Goal: Book appointment/travel/reservation

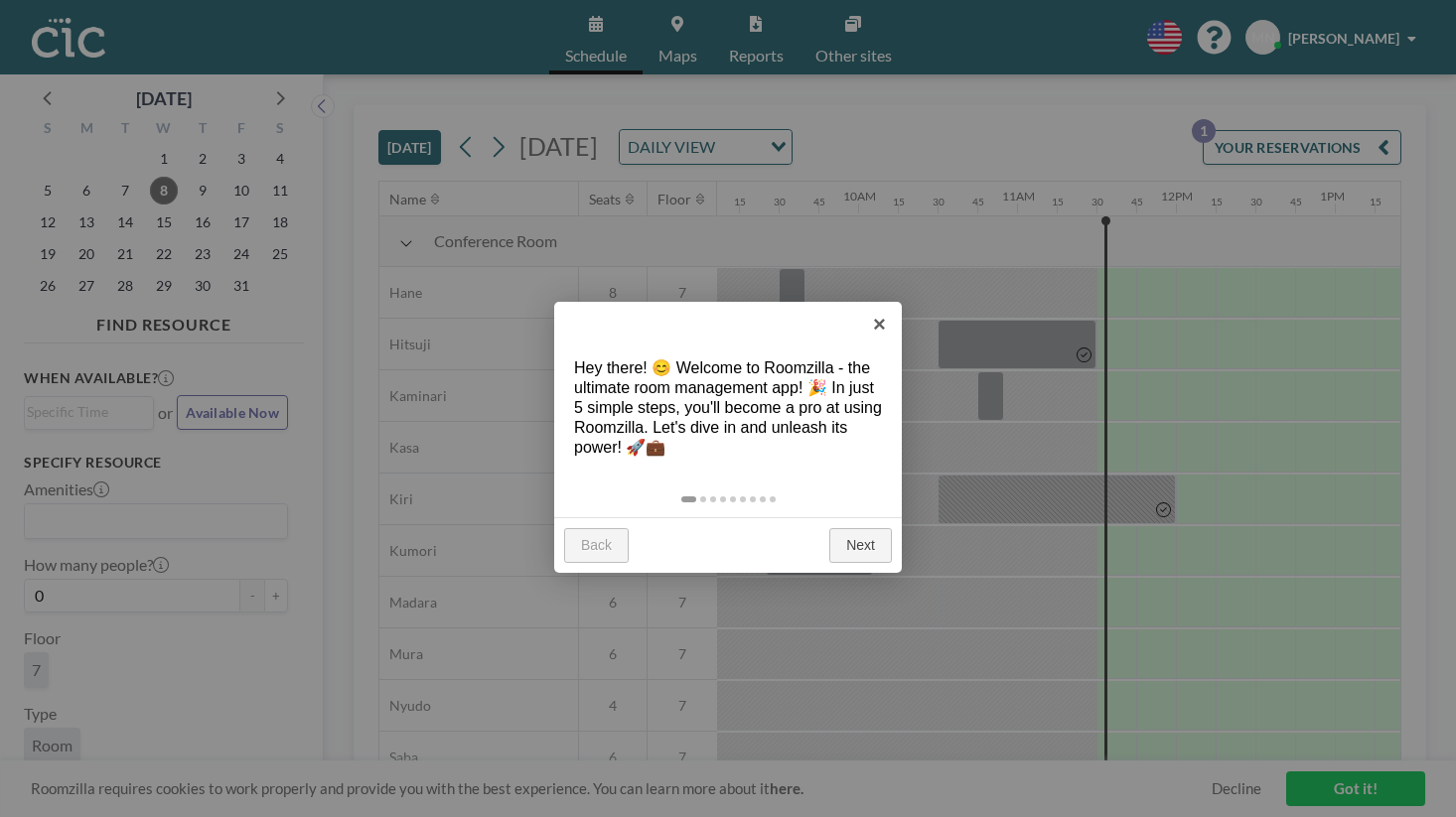
scroll to position [0, 1452]
click at [867, 528] on link "Next" at bounding box center [860, 546] width 63 height 36
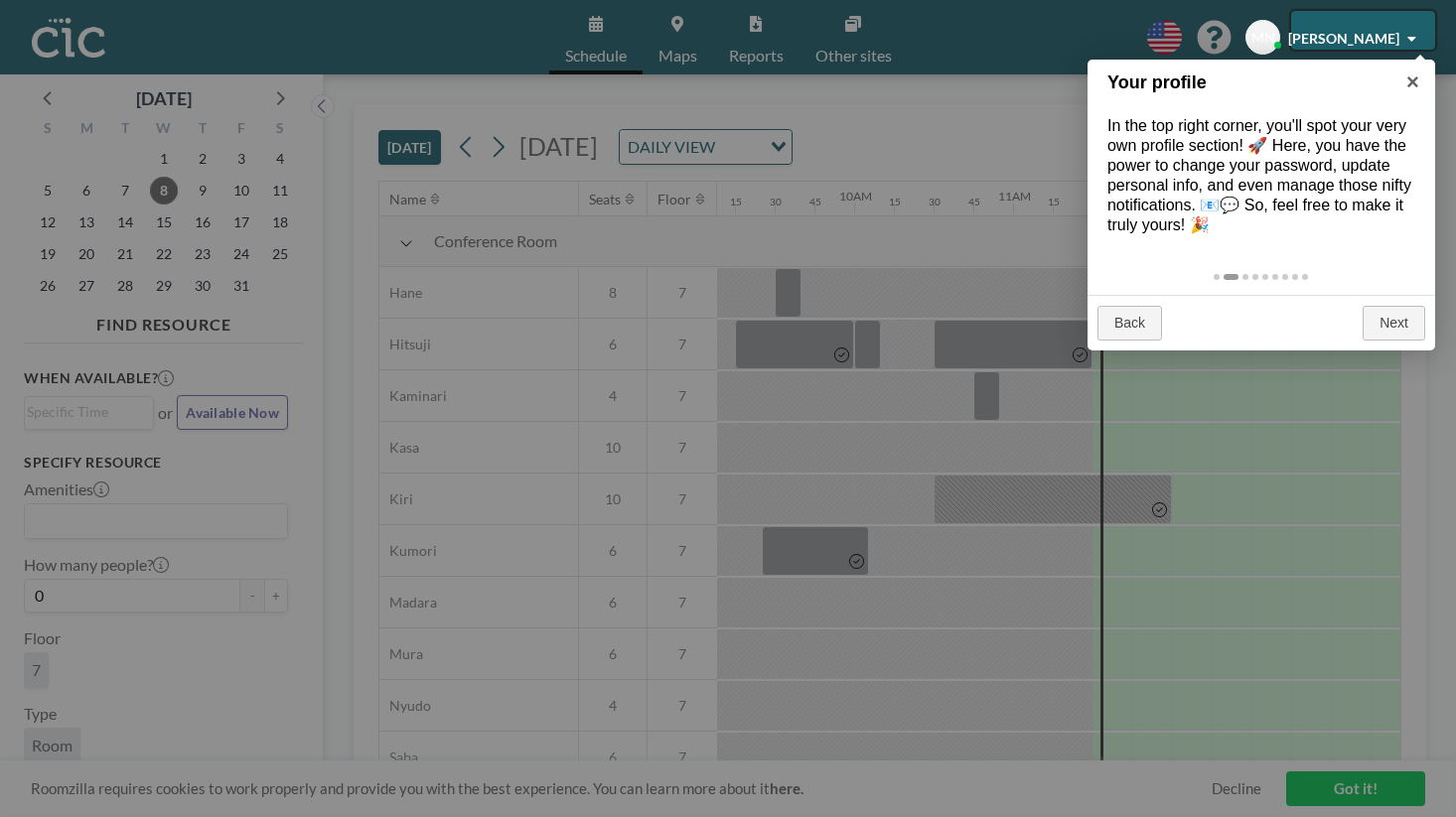
click at [1391, 297] on div "Back Next" at bounding box center [1261, 323] width 348 height 57
click at [1392, 306] on link "Next" at bounding box center [1393, 324] width 63 height 36
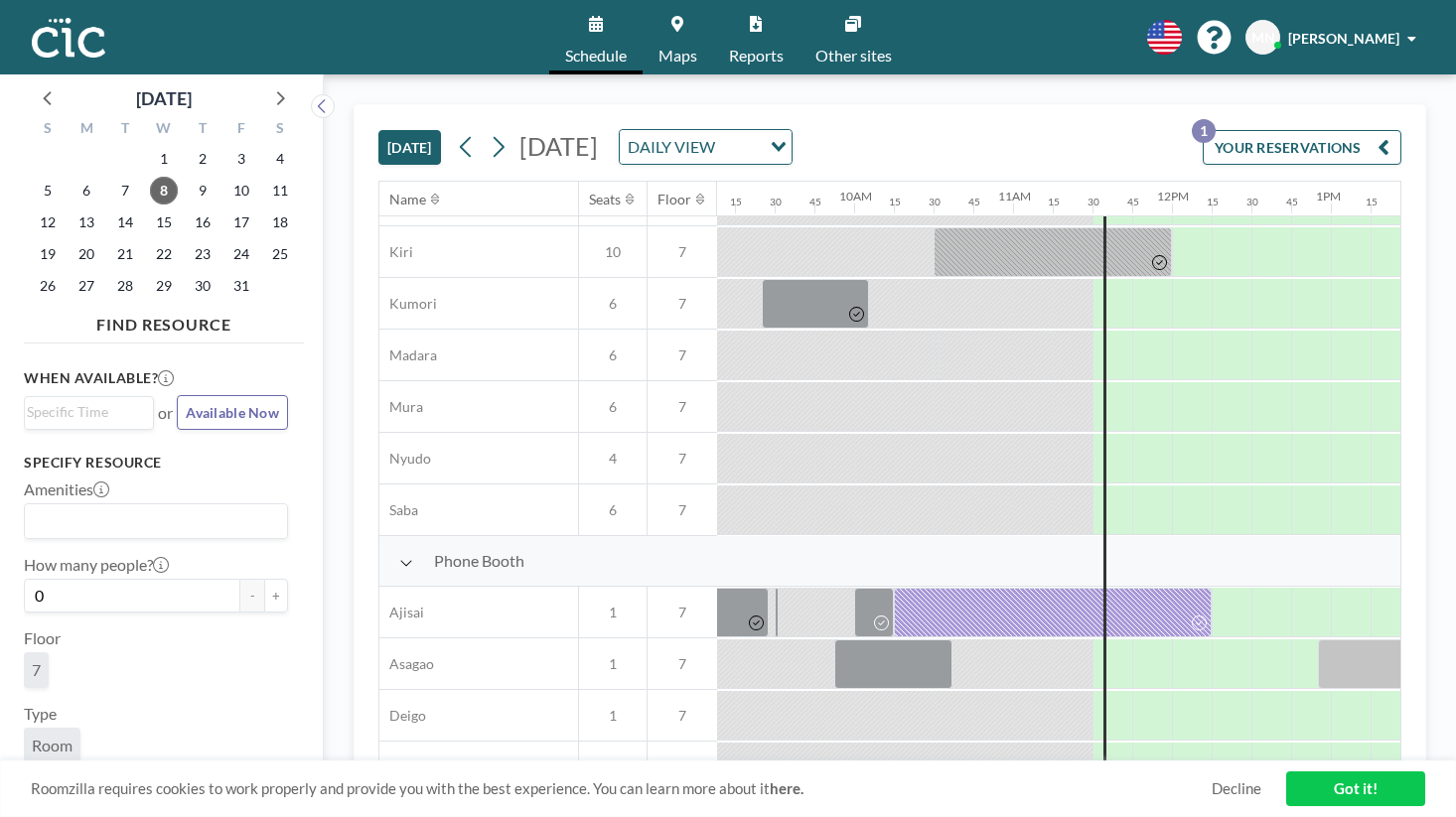
scroll to position [379, 1452]
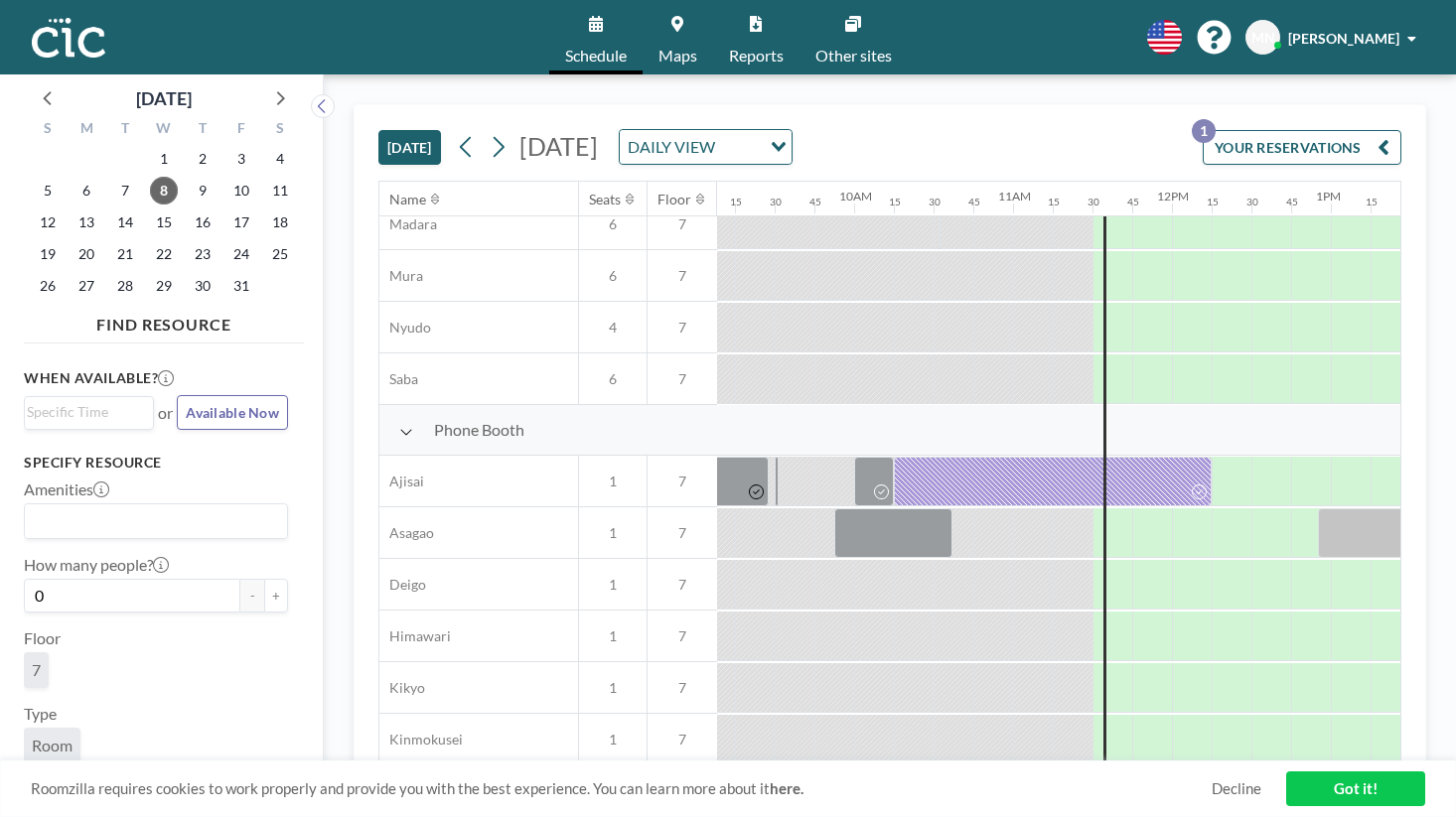
click at [579, 782] on span "1" at bounding box center [613, 791] width 68 height 18
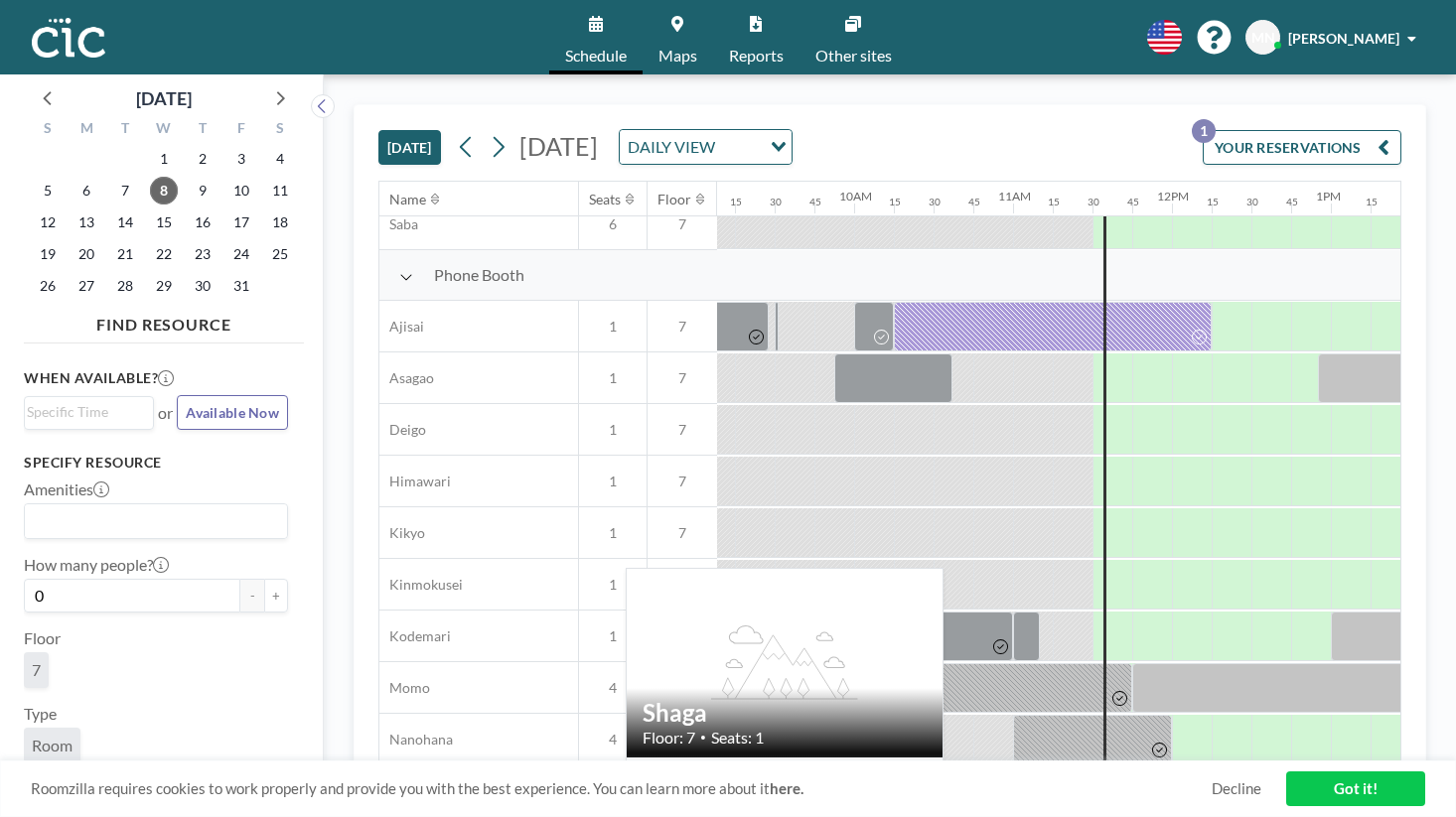
scroll to position [596, 1452]
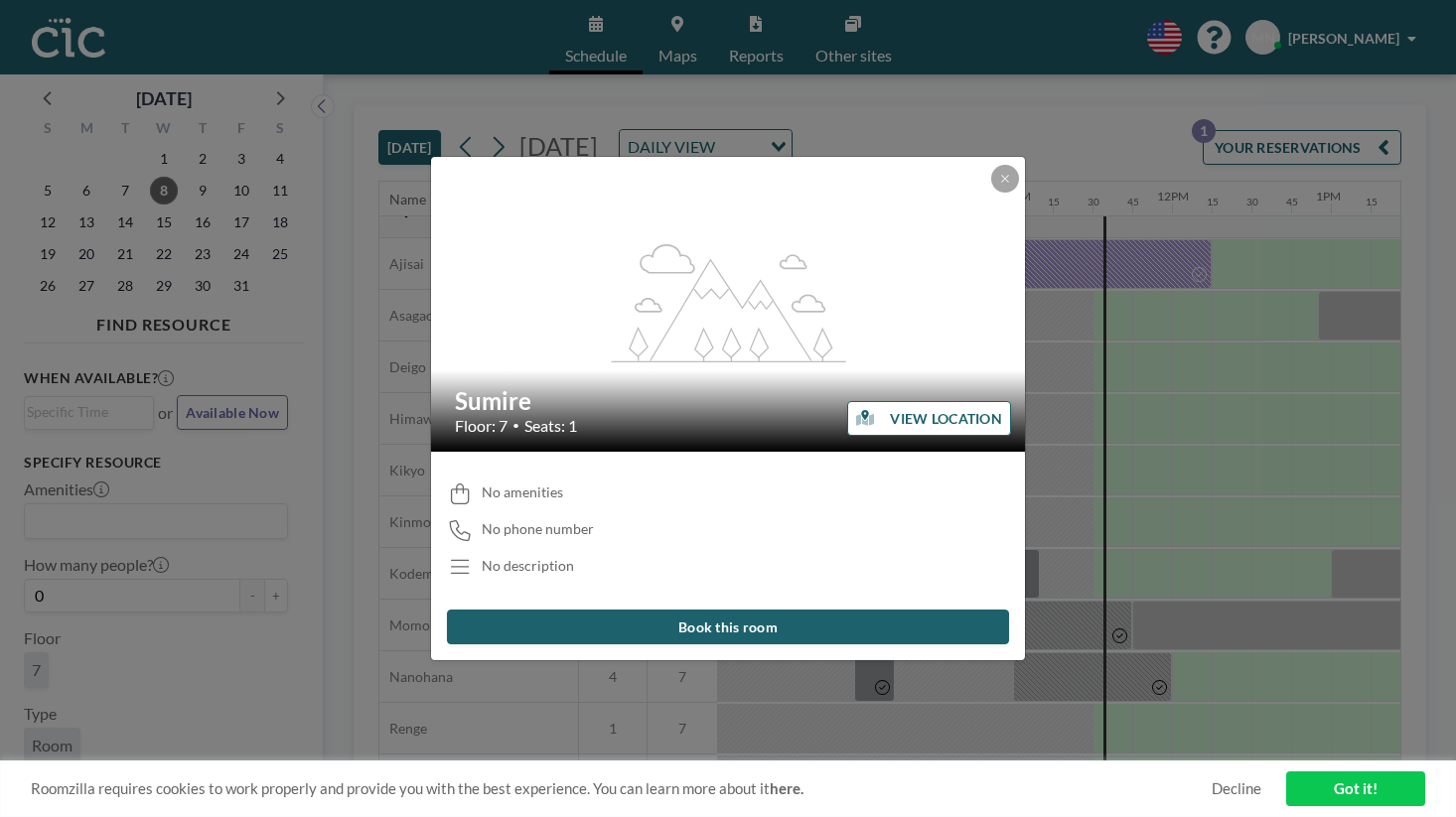
click at [912, 420] on button "VIEW LOCATION" at bounding box center [929, 418] width 163 height 35
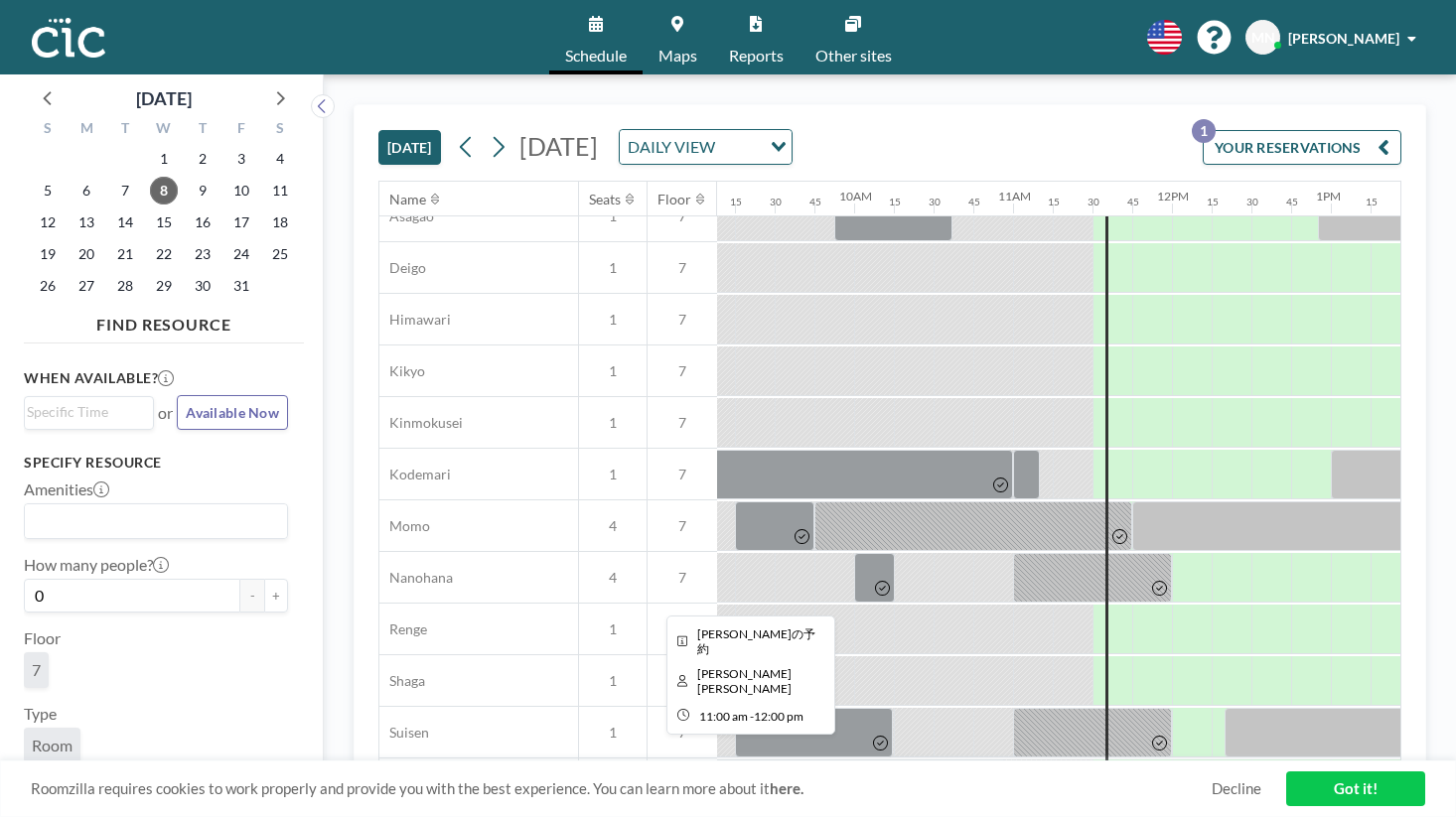
scroll to position [785, 1452]
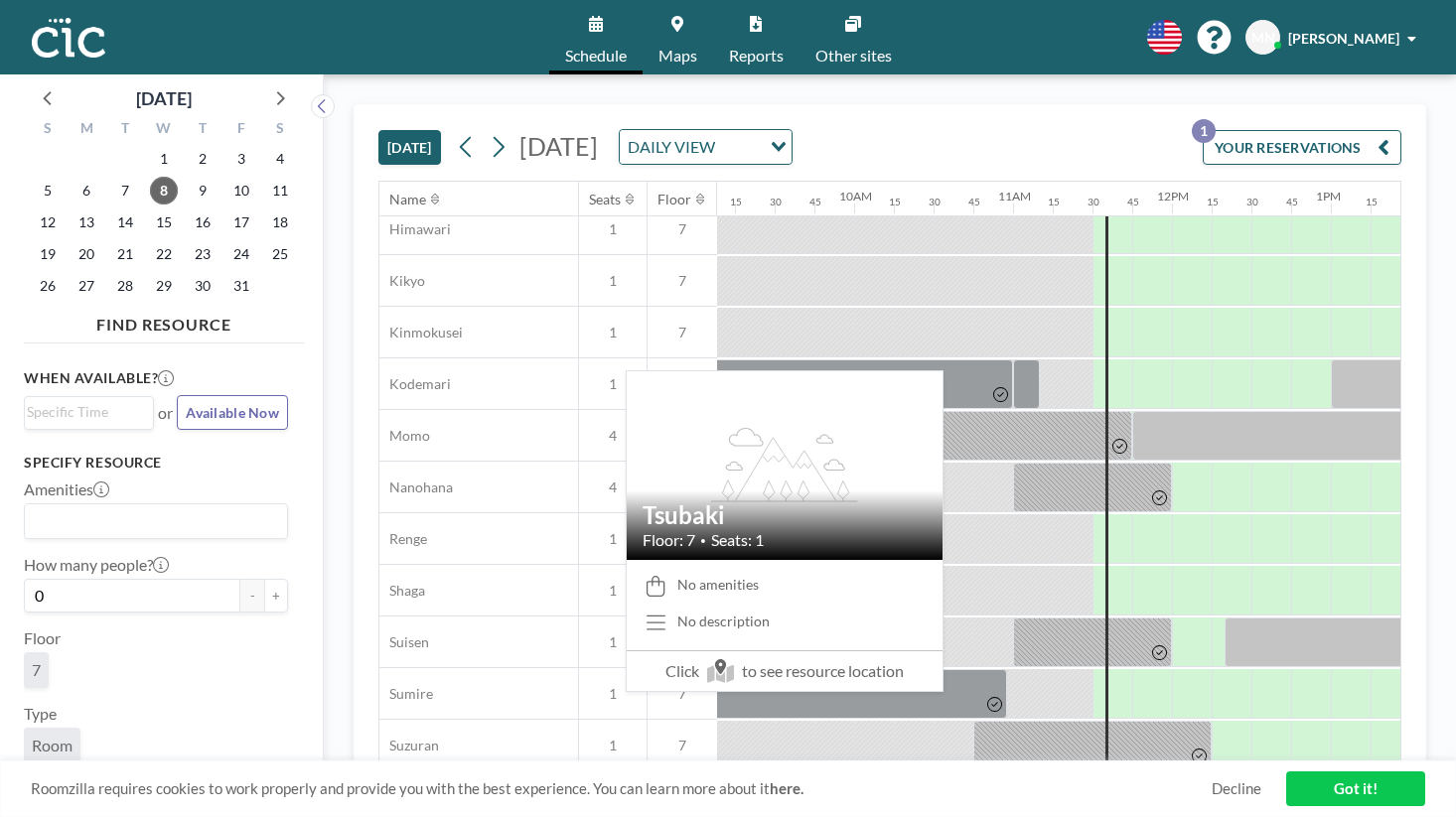
drag, startPoint x: 433, startPoint y: 513, endPoint x: 451, endPoint y: 513, distance: 18.0
click at [451, 771] on div "Tsubaki" at bounding box center [478, 796] width 198 height 51
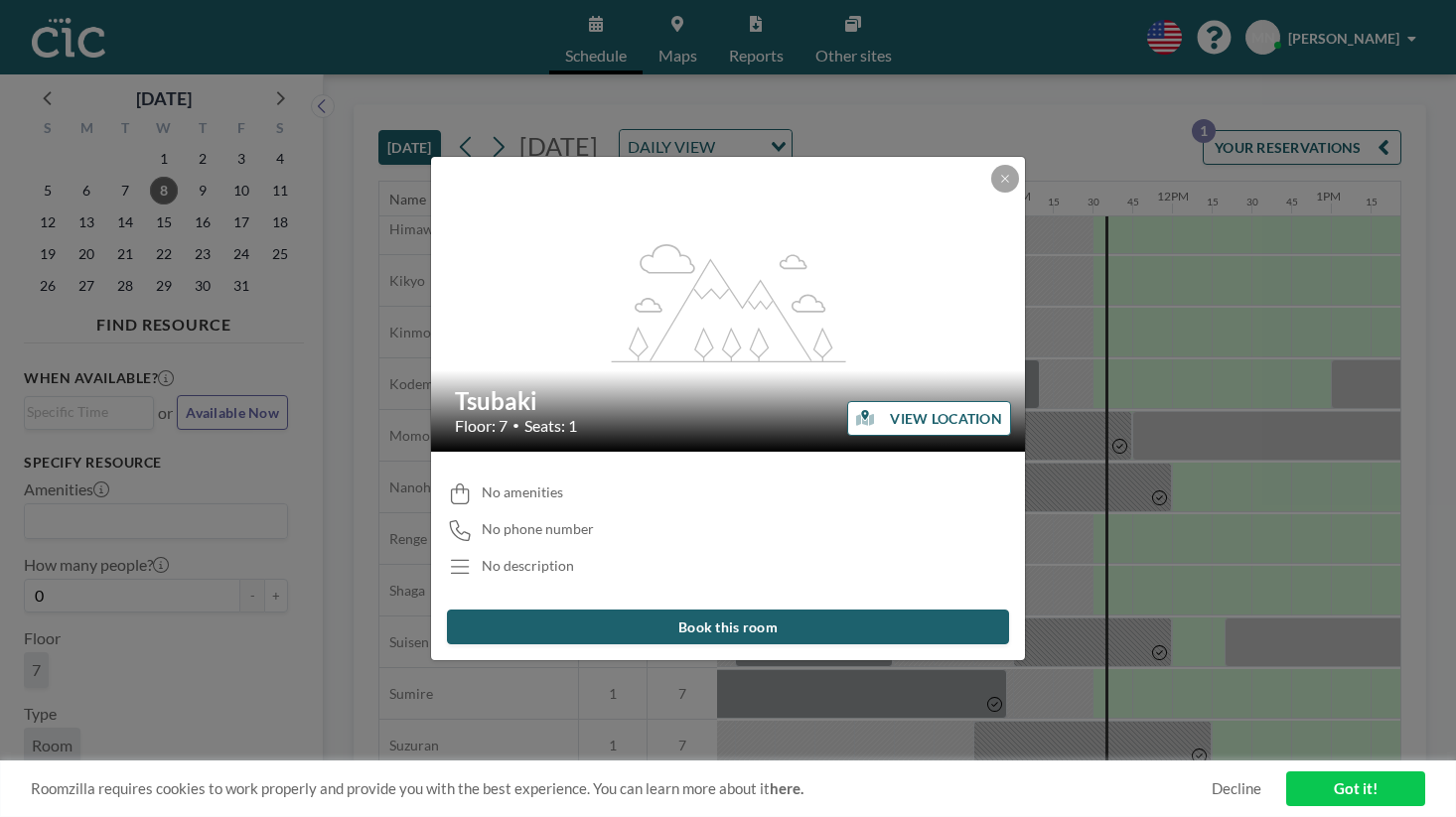
click at [895, 407] on button "VIEW LOCATION" at bounding box center [929, 418] width 163 height 35
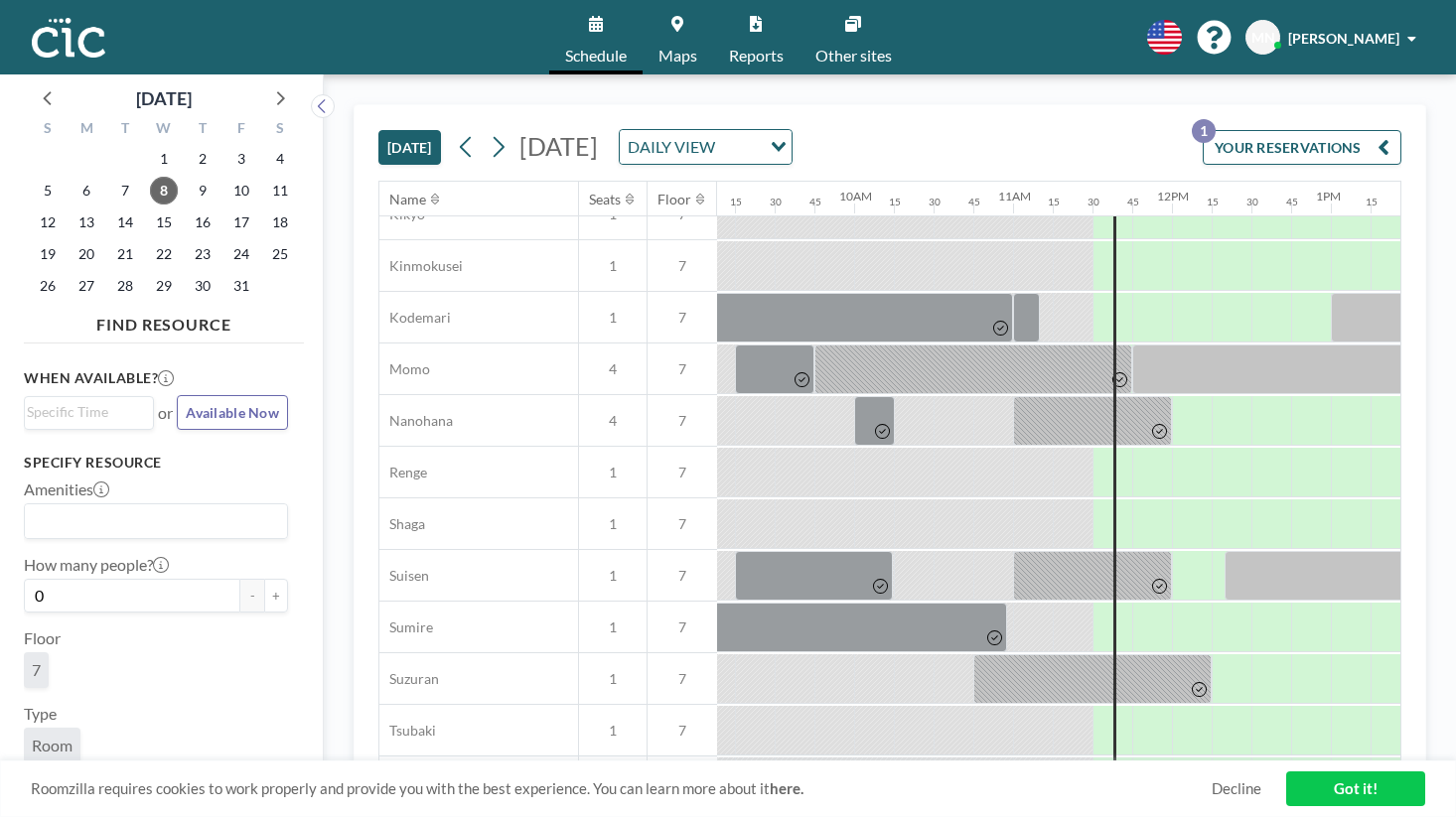
scroll to position [849, 1452]
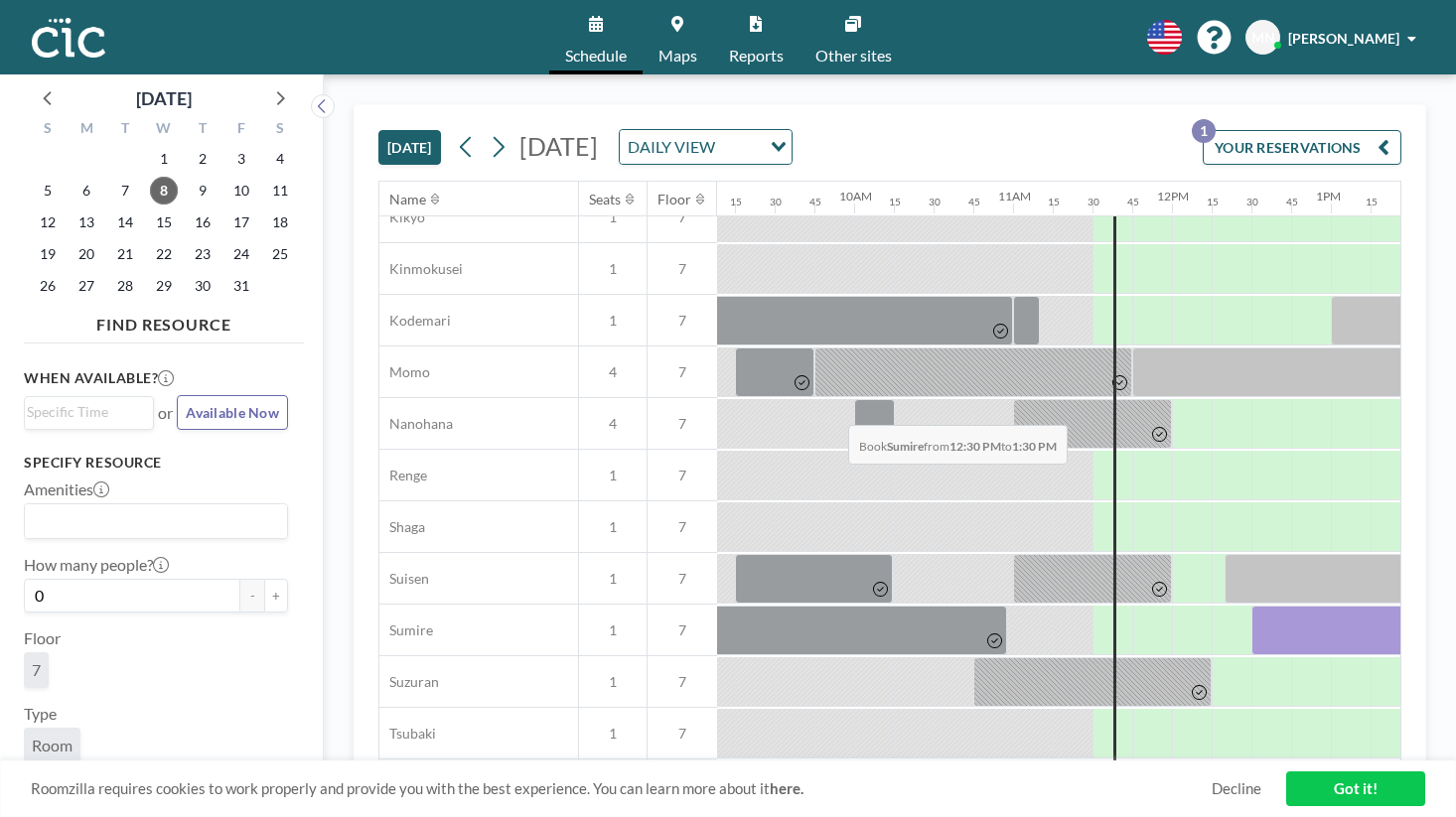
drag, startPoint x: 747, startPoint y: 376, endPoint x: 840, endPoint y: 378, distance: 93.0
click at [1251, 606] on div at bounding box center [1329, 631] width 158 height 50
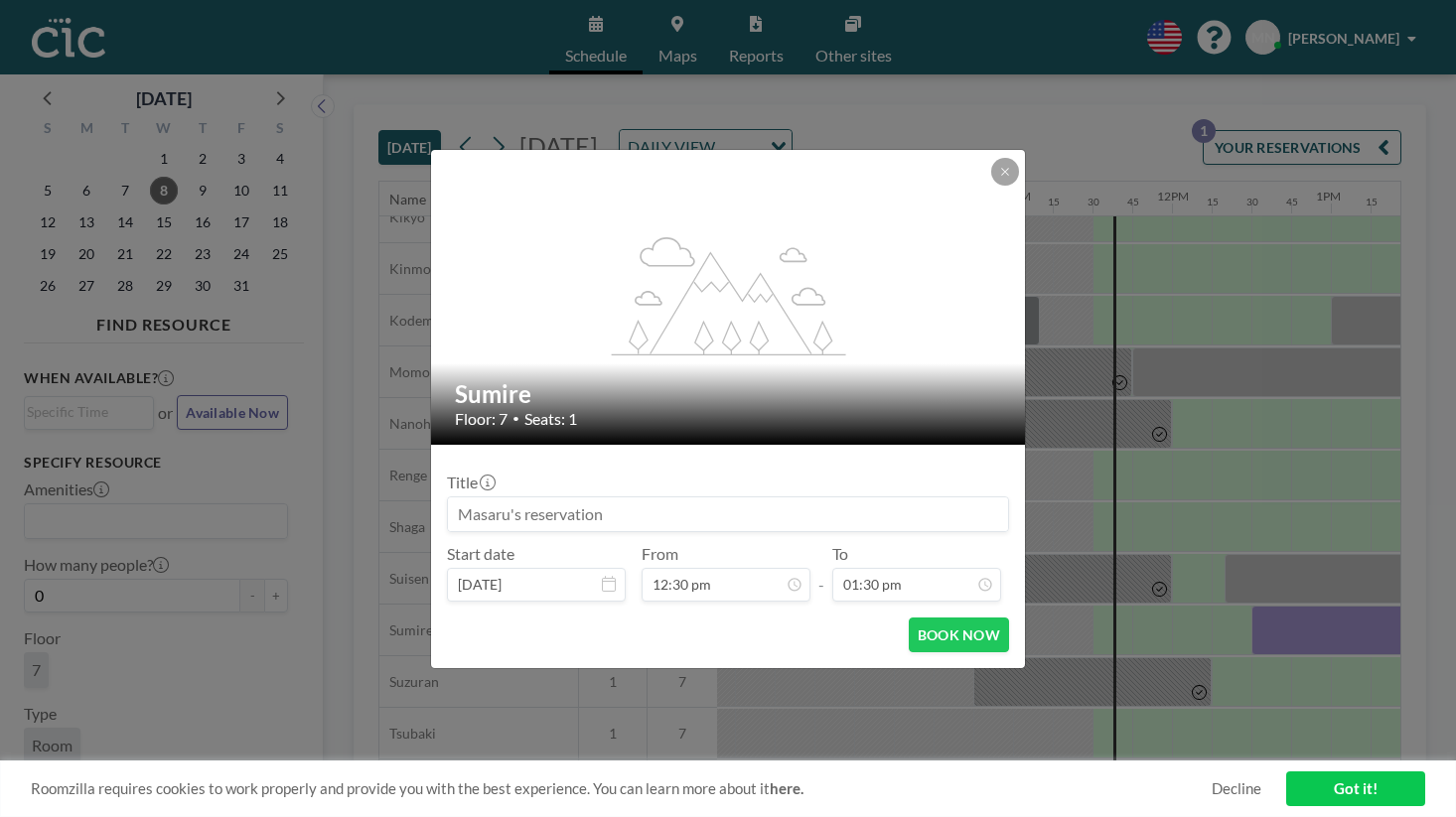
scroll to position [1712, 0]
click at [909, 618] on button "BOOK NOW" at bounding box center [959, 635] width 101 height 35
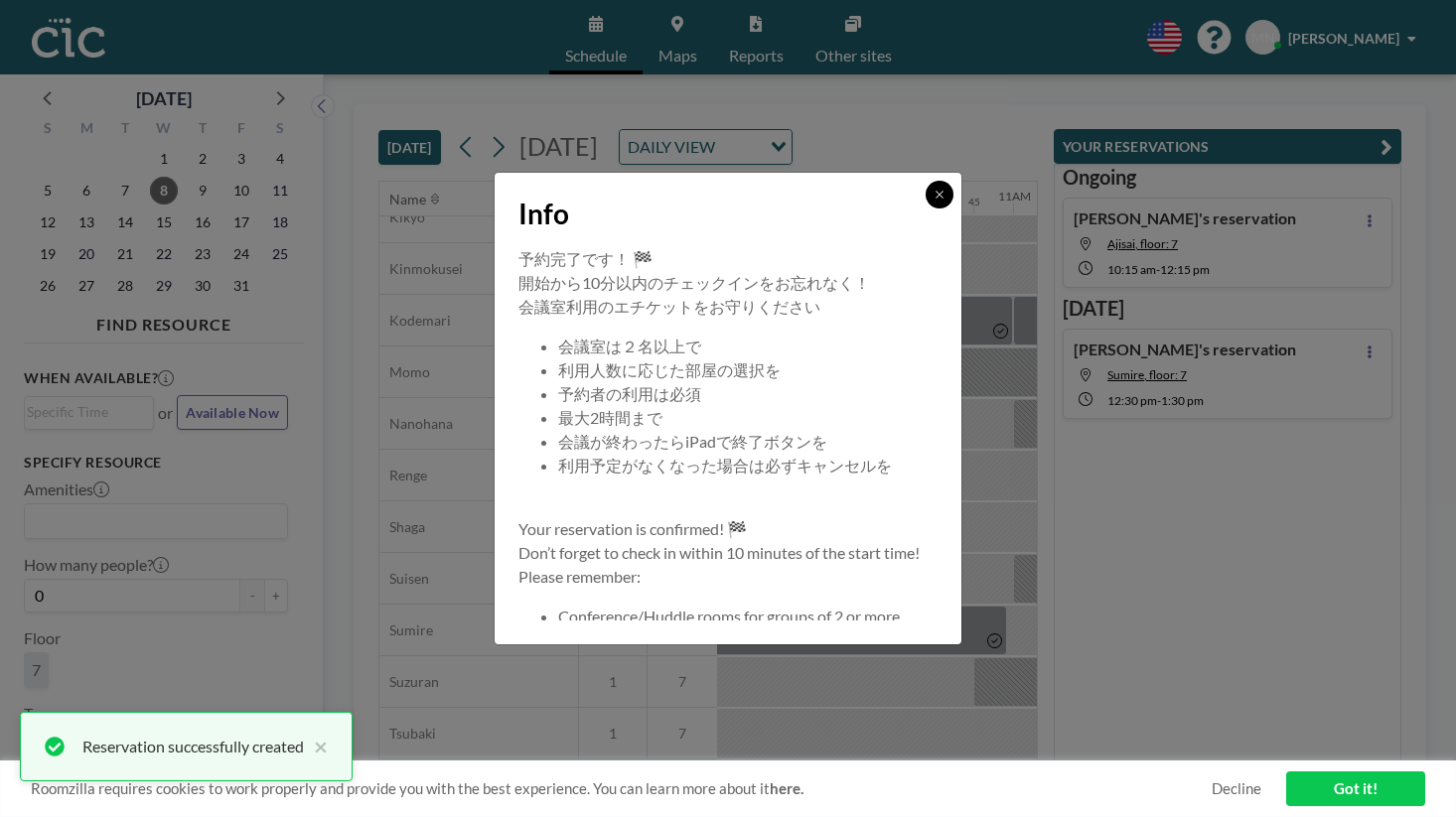
click at [926, 208] on button at bounding box center [940, 194] width 28 height 28
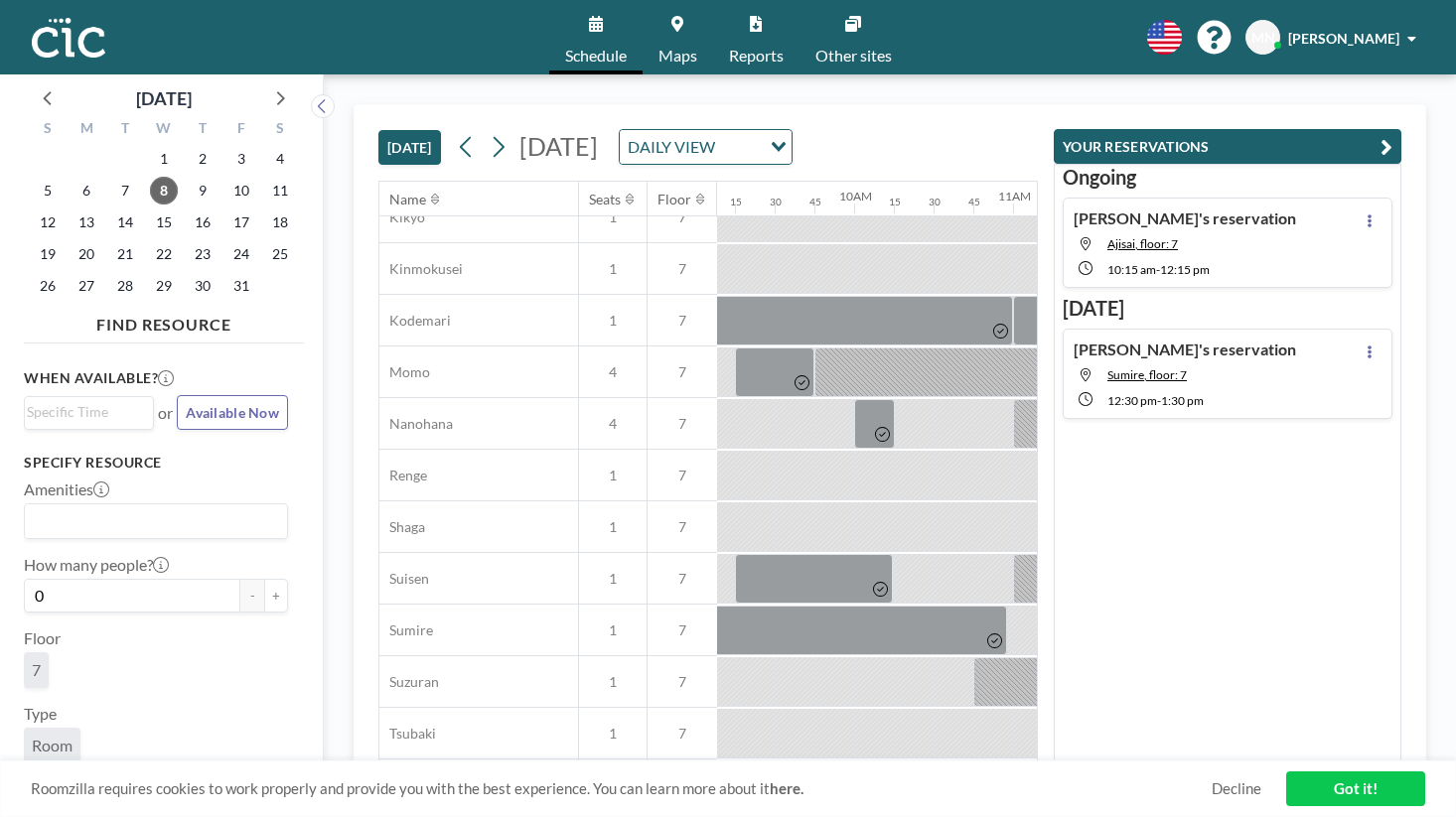
scroll to position [851, 1452]
